Goal: Task Accomplishment & Management: Use online tool/utility

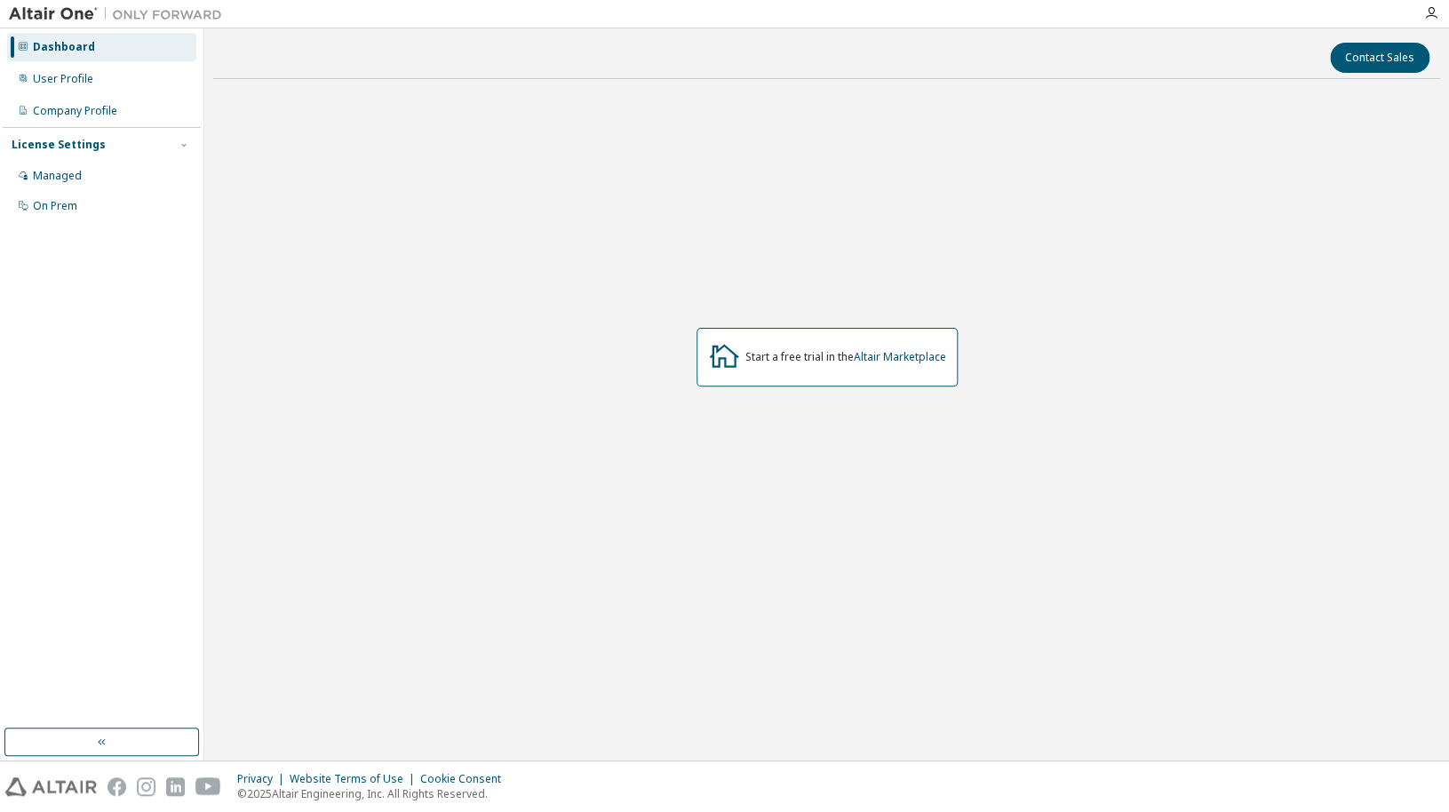
click at [107, 182] on div "Managed" at bounding box center [101, 176] width 189 height 28
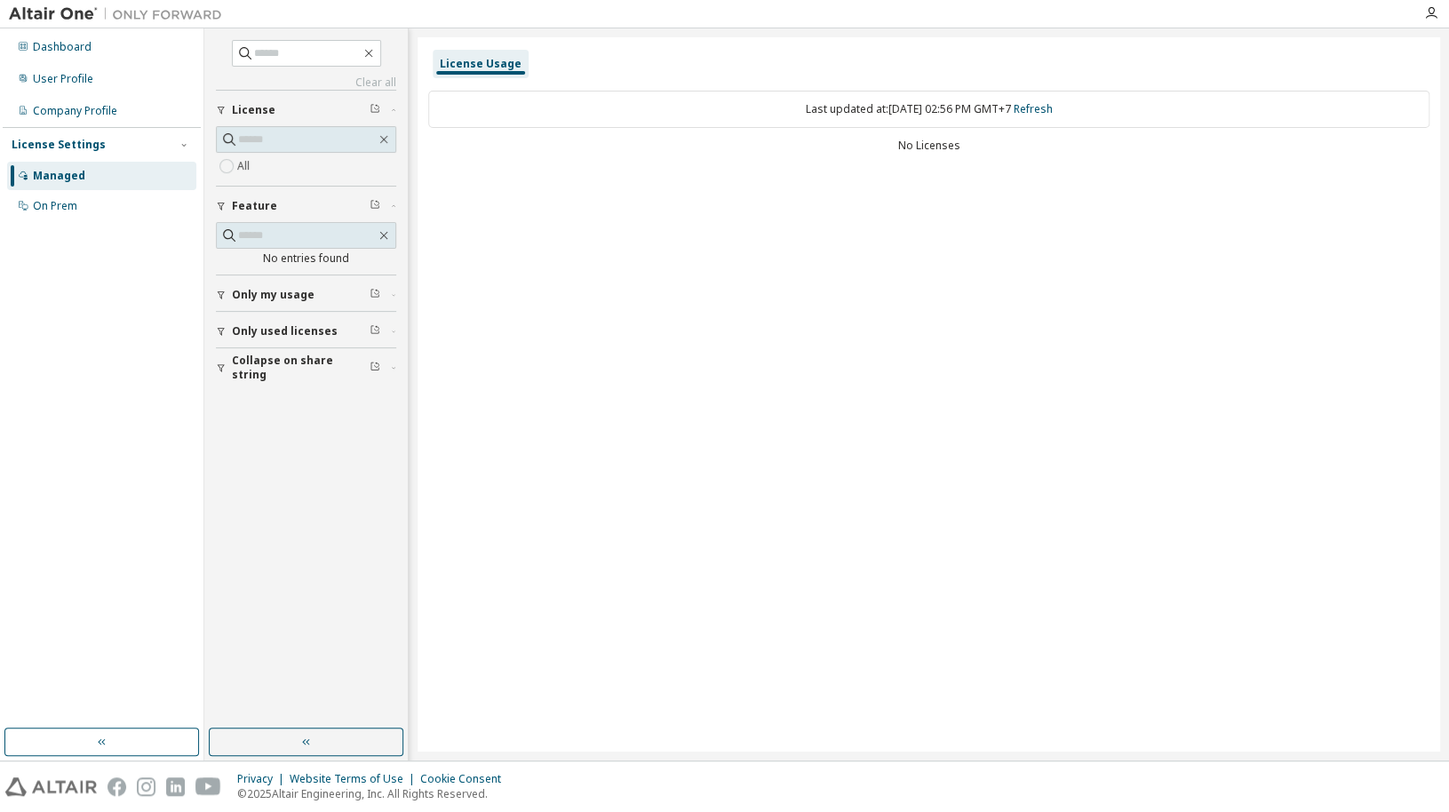
click at [112, 221] on div "License Settings Managed On Prem" at bounding box center [102, 174] width 198 height 95
click at [109, 216] on div "On Prem" at bounding box center [101, 206] width 189 height 28
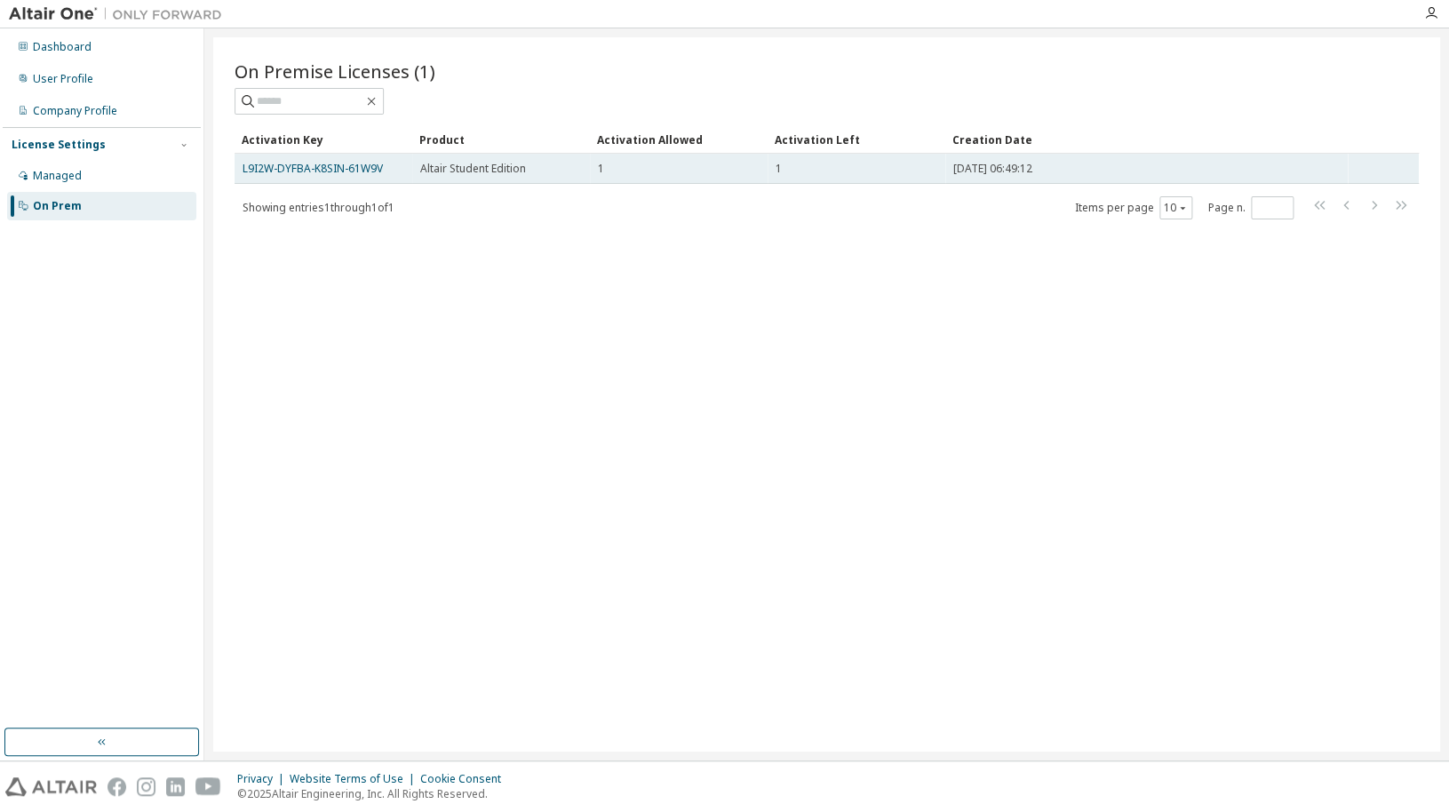
click at [514, 173] on span "Altair Student Edition" at bounding box center [473, 169] width 106 height 14
click at [360, 179] on td "L9I2W-DYFBA-K8SIN-61W9V" at bounding box center [323, 169] width 178 height 30
click at [359, 176] on link "L9I2W-DYFBA-K8SIN-61W9V" at bounding box center [312, 168] width 140 height 15
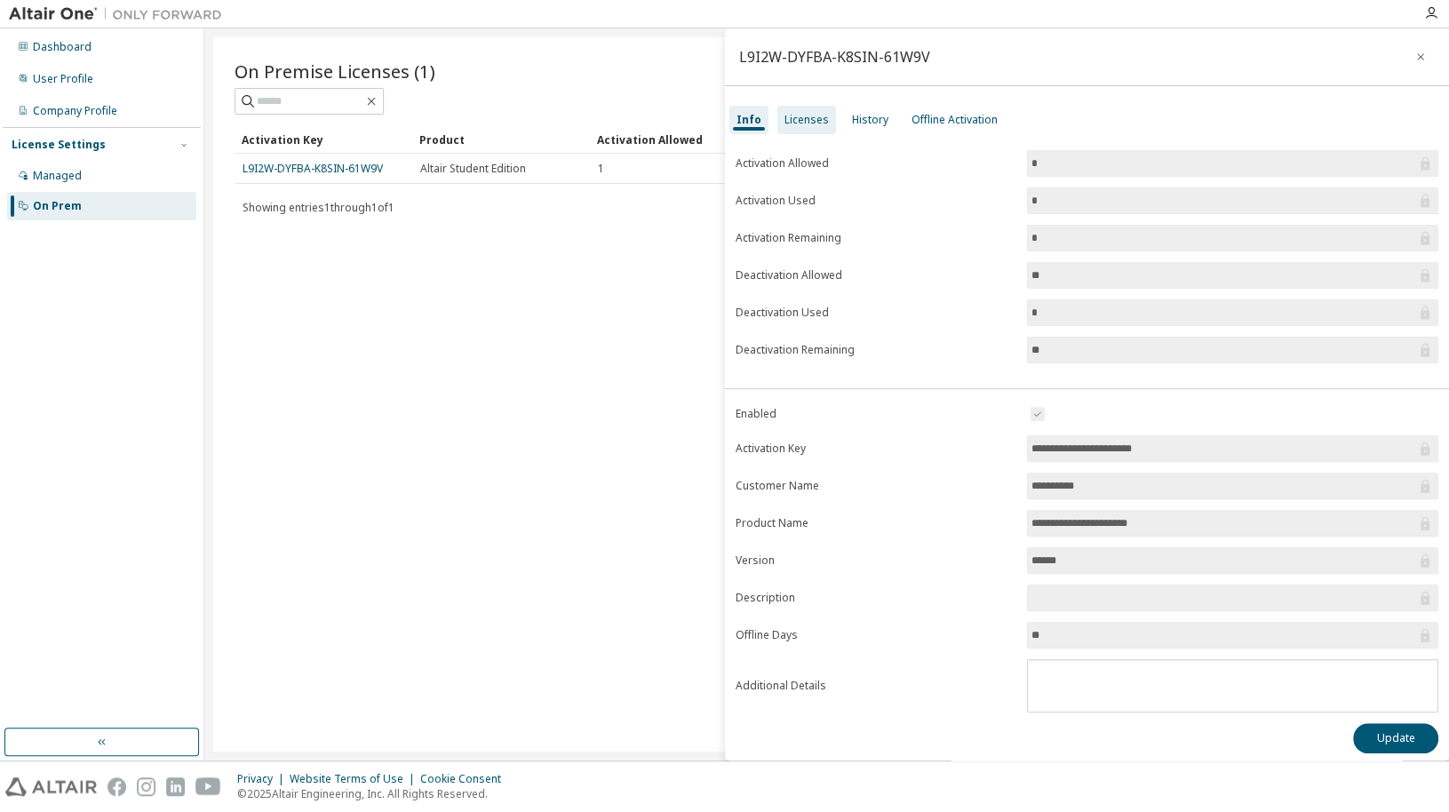
click at [802, 121] on div "Licenses" at bounding box center [806, 120] width 44 height 14
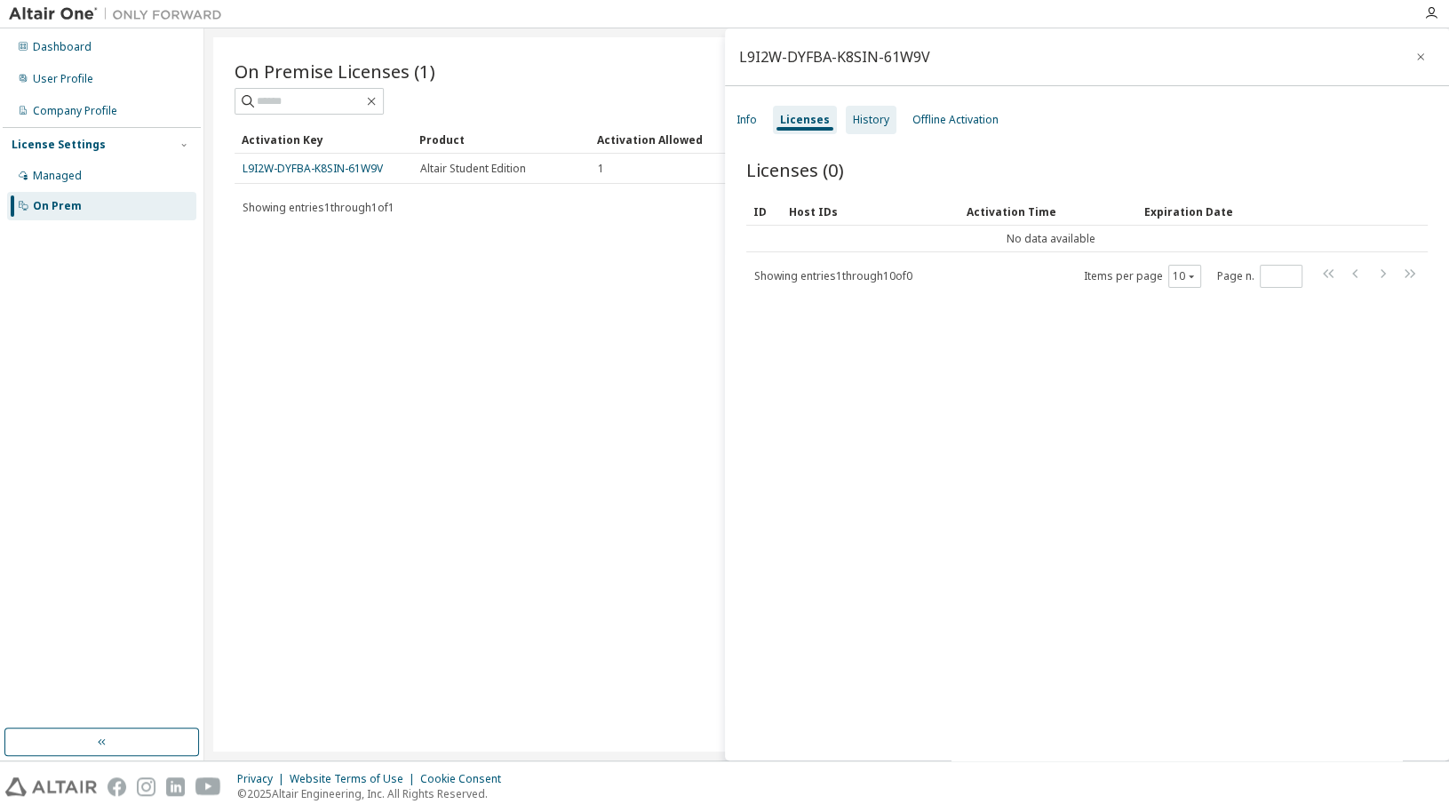
click at [861, 122] on div "History" at bounding box center [871, 120] width 36 height 14
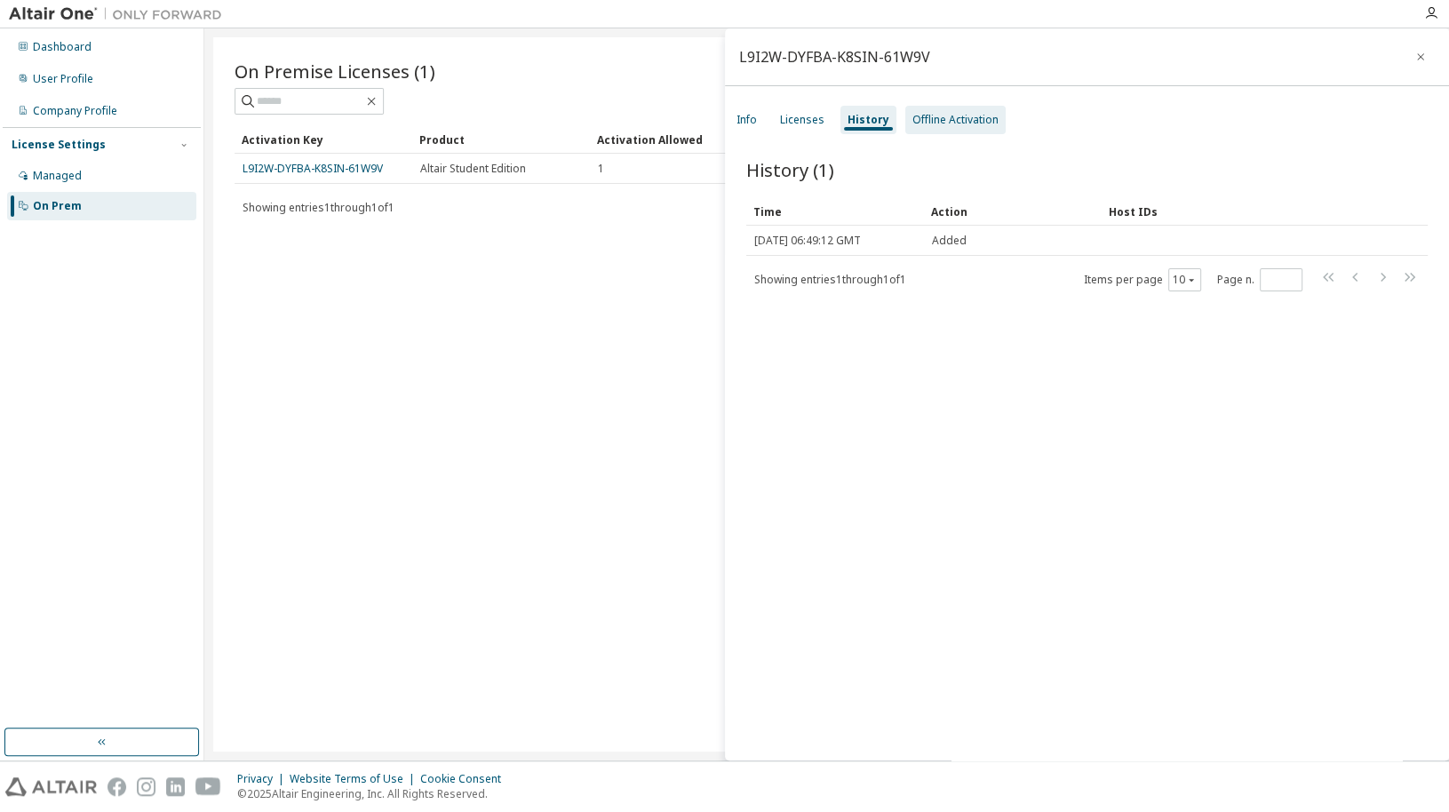
click at [921, 121] on div "Offline Activation" at bounding box center [955, 120] width 86 height 14
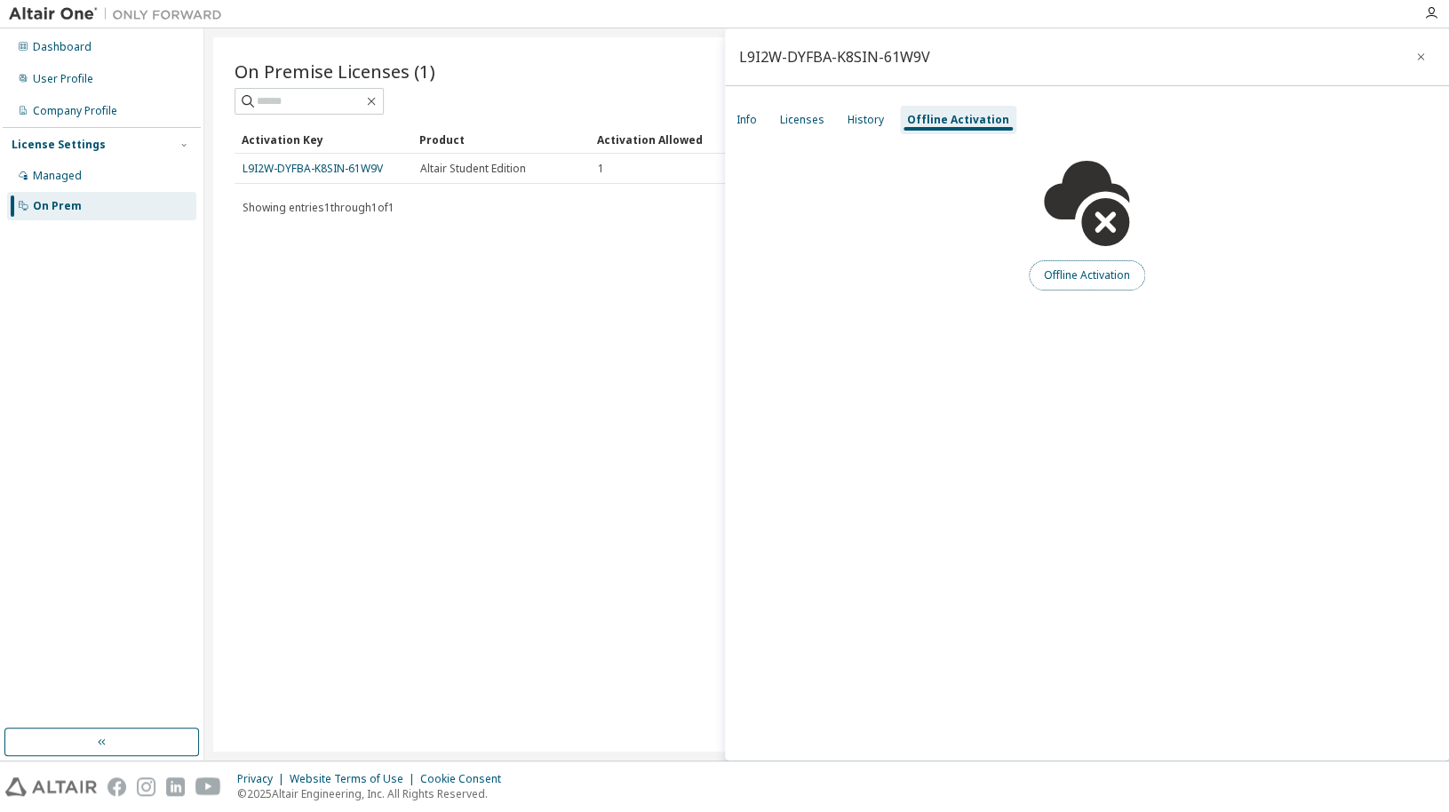
click at [1078, 282] on button "Offline Activation" at bounding box center [1087, 275] width 116 height 30
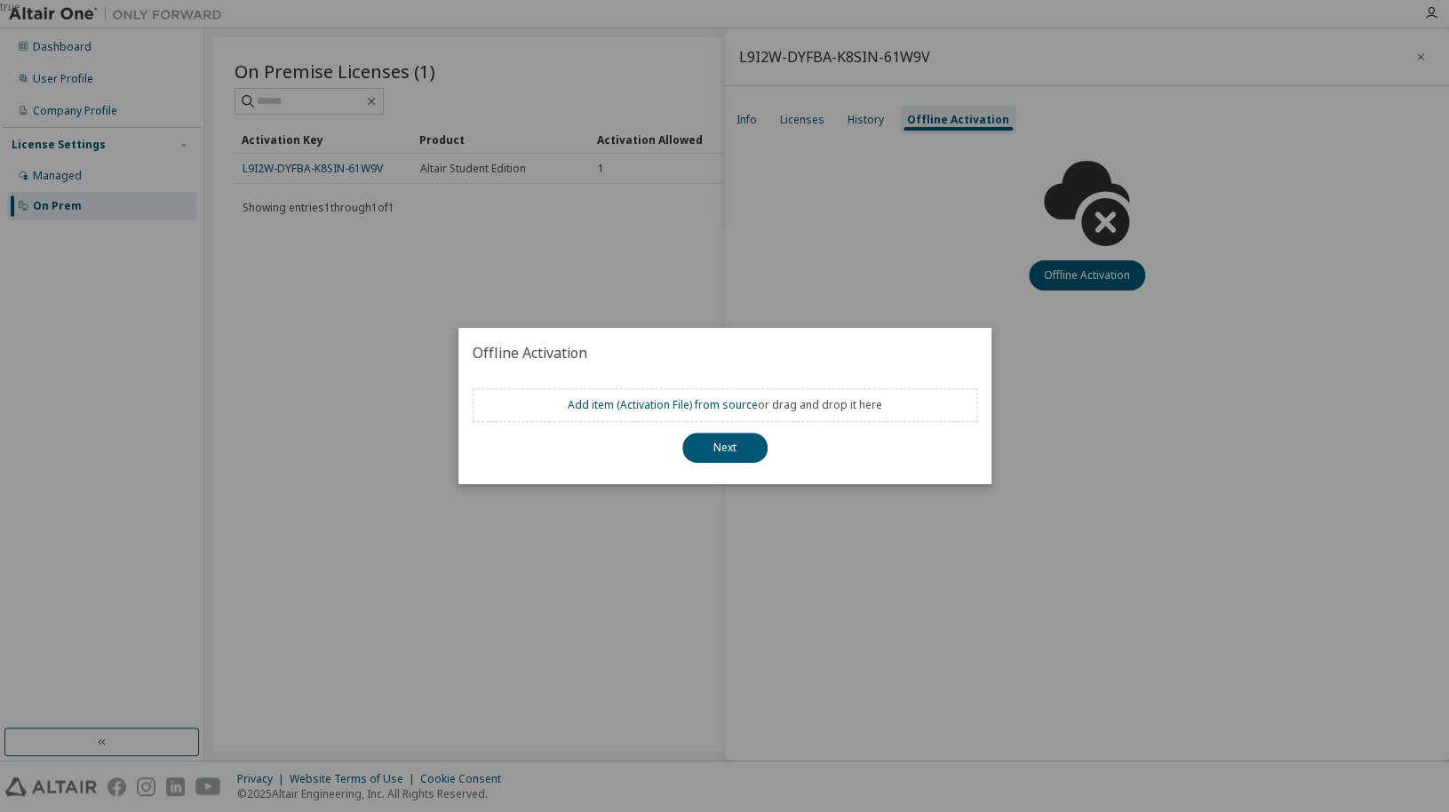
click at [857, 283] on div "true" at bounding box center [724, 406] width 1449 height 812
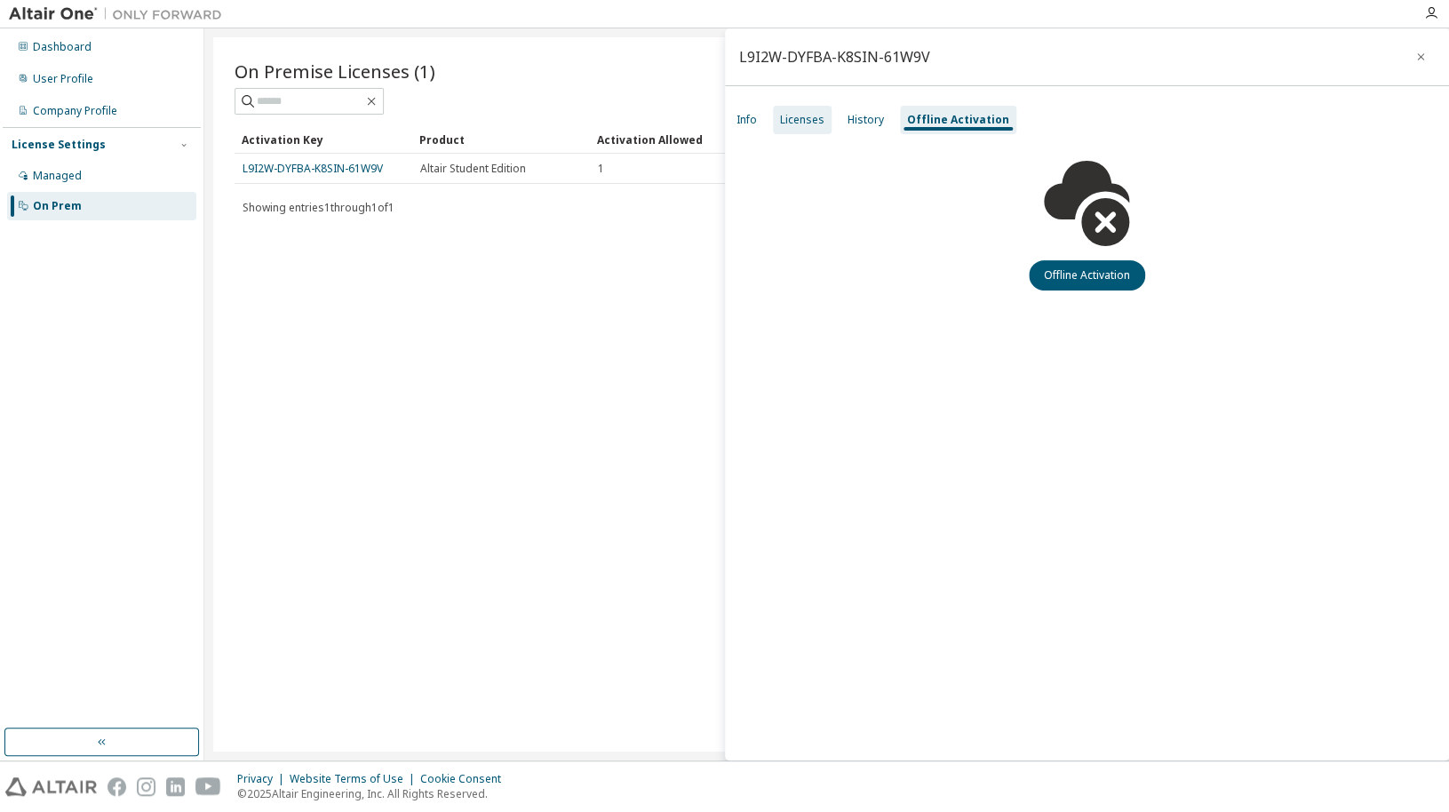
click at [811, 123] on div "Licenses" at bounding box center [802, 120] width 44 height 14
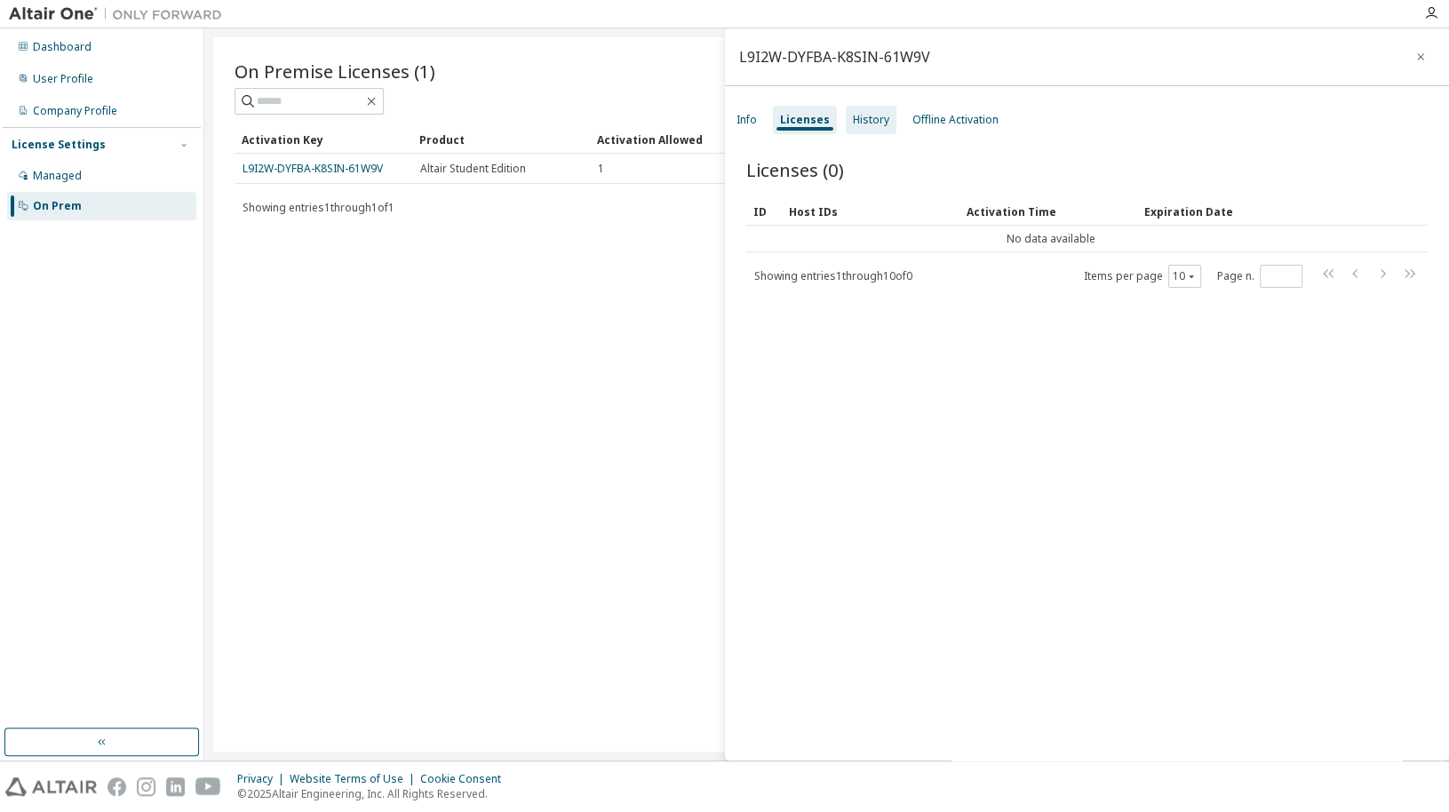
click at [862, 108] on div "History" at bounding box center [871, 120] width 51 height 28
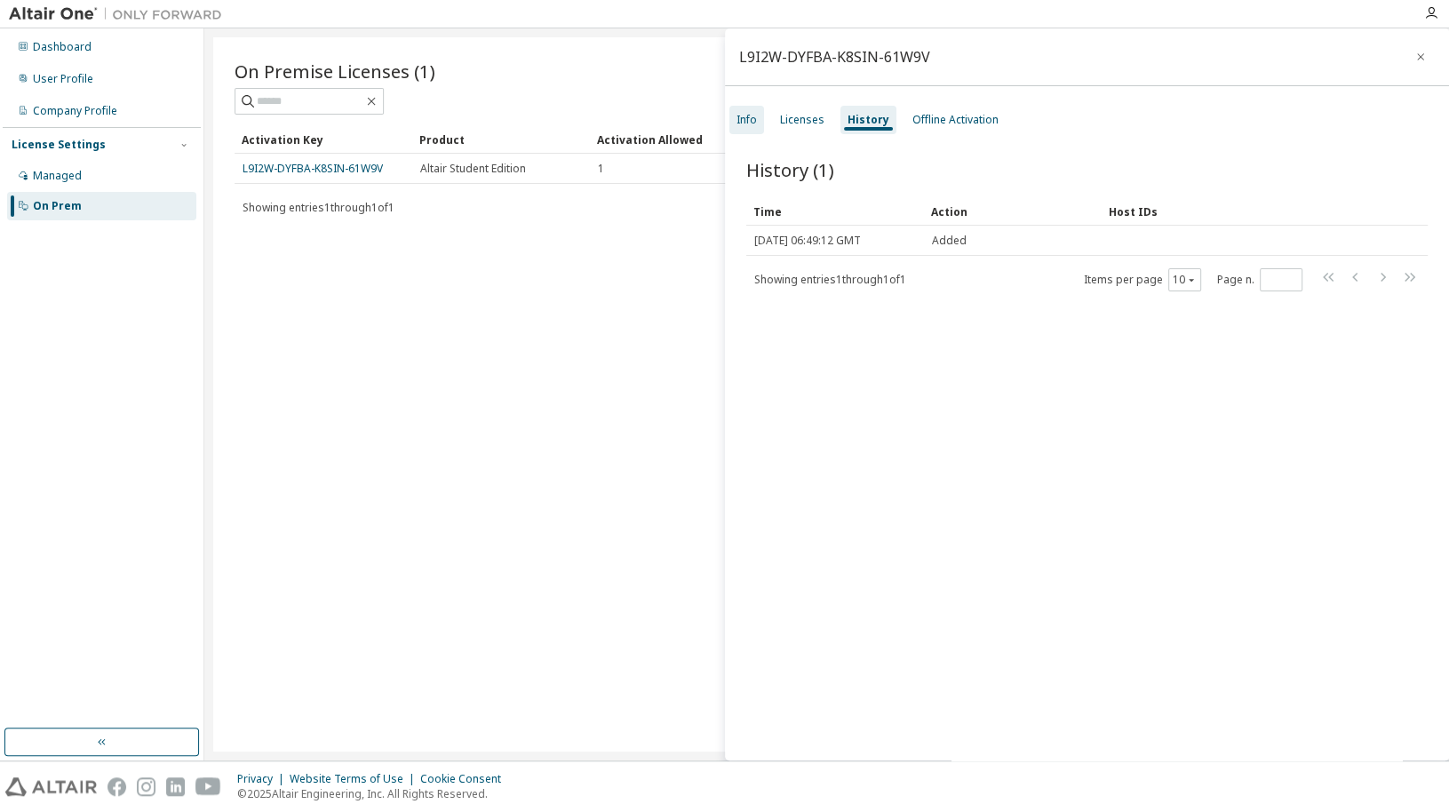
click at [738, 123] on div "Info" at bounding box center [746, 120] width 20 height 14
